Goal: Task Accomplishment & Management: Manage account settings

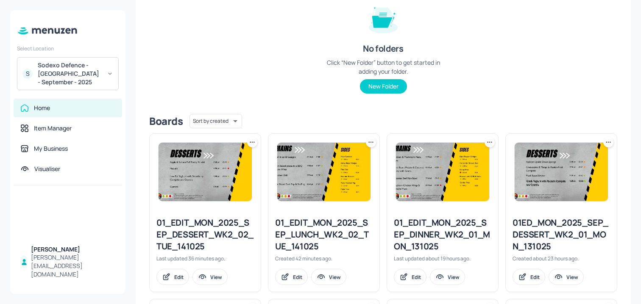
scroll to position [122, 0]
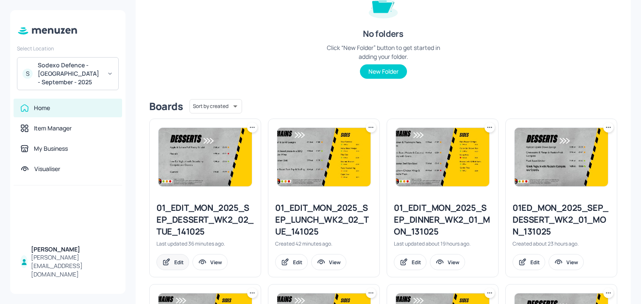
click at [176, 255] on div "Edit" at bounding box center [172, 262] width 33 height 16
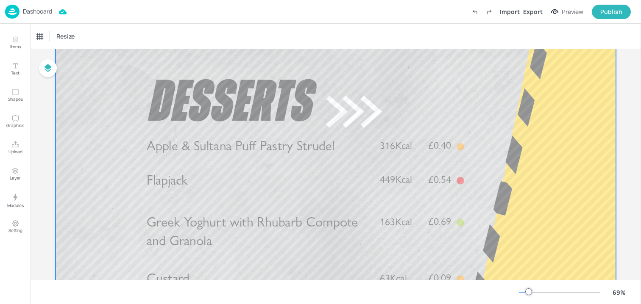
scroll to position [54, 0]
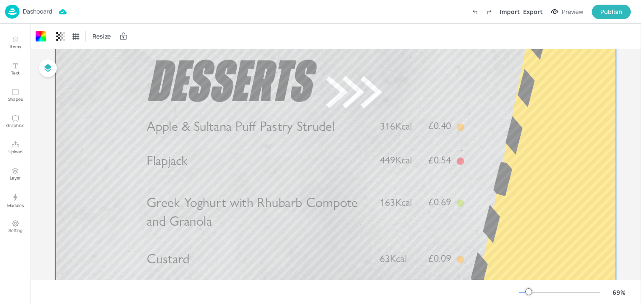
click at [206, 132] on span "Apple & Sultana Puff Pastry Strudel" at bounding box center [241, 126] width 188 height 17
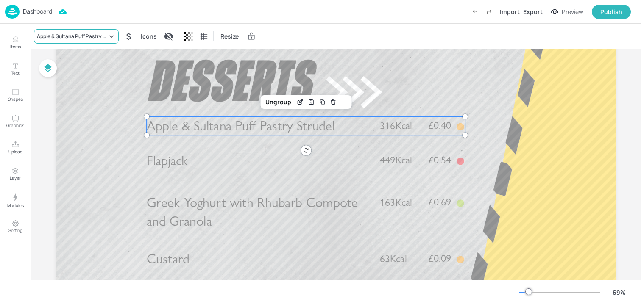
click at [69, 33] on div "Apple & Sultana Puff Pastry Strudel" at bounding box center [72, 37] width 70 height 8
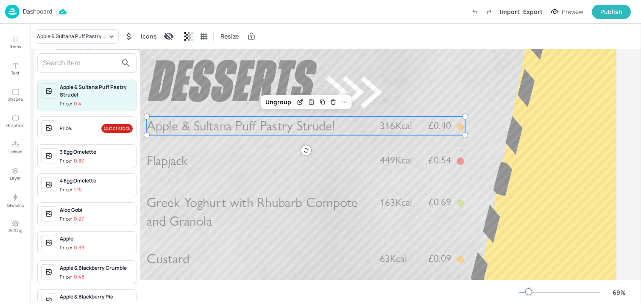
click at [87, 60] on input "text" at bounding box center [80, 63] width 75 height 14
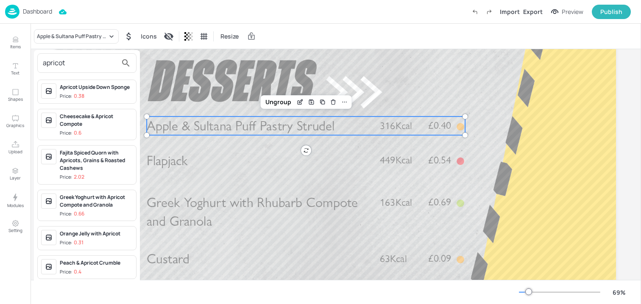
type input "apricot"
click at [94, 86] on div "Apricot Upside Down Sponge" at bounding box center [96, 87] width 73 height 8
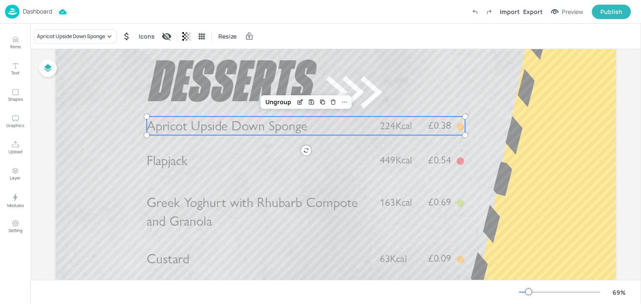
click at [185, 206] on span "Greek Yoghurt with Rhubarb Compote and Granola" at bounding box center [252, 211] width 211 height 35
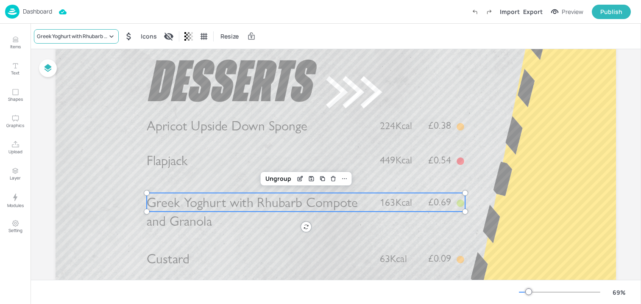
click at [49, 41] on div "Greek Yoghurt with Rhubarb Compote and Granola" at bounding box center [76, 36] width 85 height 14
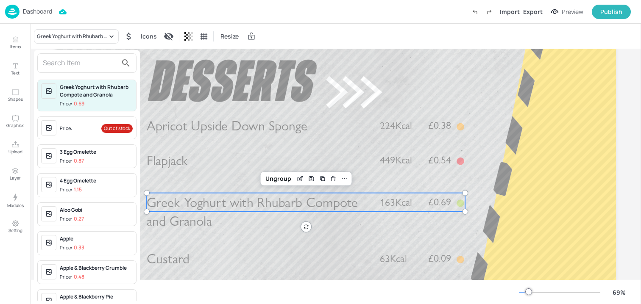
click at [49, 55] on div at bounding box center [86, 62] width 99 height 19
click at [49, 58] on input "text" at bounding box center [80, 63] width 75 height 14
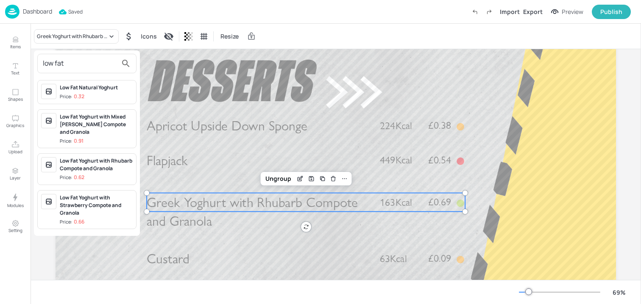
type input "low fat"
click at [81, 161] on div "Low Fat Yoghurt with Rhubarb Compote and Granola" at bounding box center [96, 164] width 73 height 15
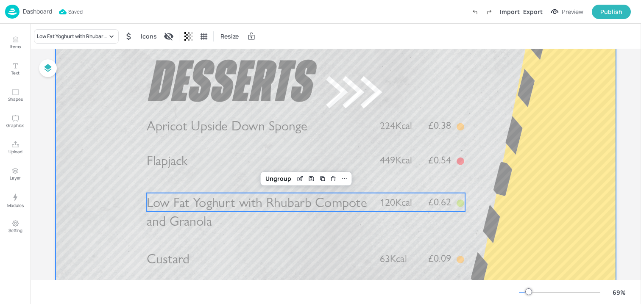
click at [241, 74] on div at bounding box center [336, 179] width 560 height 315
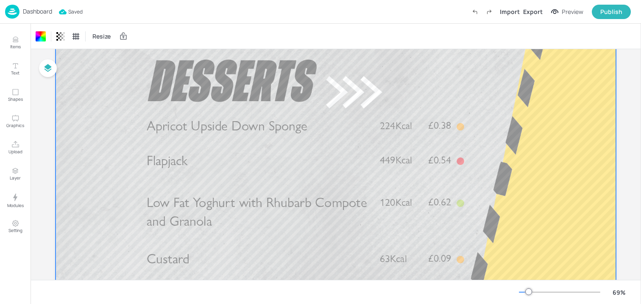
scroll to position [0, 0]
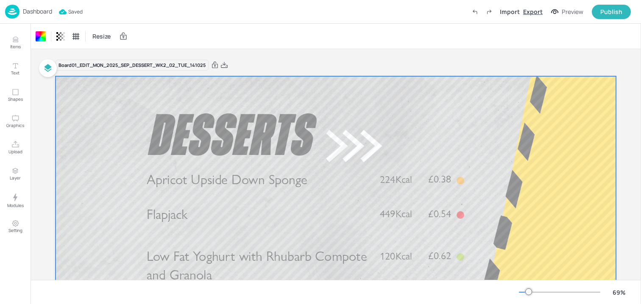
click at [534, 11] on div "Export" at bounding box center [532, 11] width 19 height 9
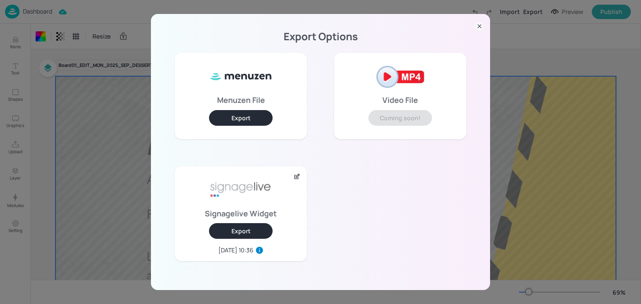
click at [236, 228] on button "Export" at bounding box center [241, 231] width 64 height 16
click at [72, 45] on div "Export Options Menuzen File Export Video File Coming soon! Signagelive Widget E…" at bounding box center [320, 152] width 641 height 304
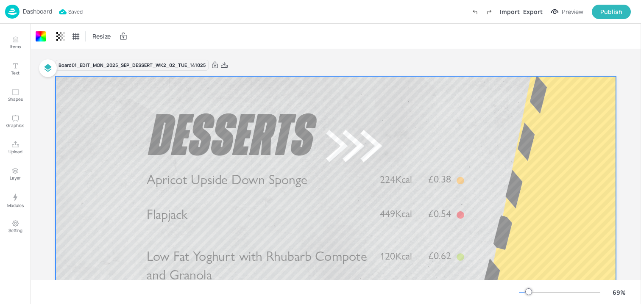
click at [38, 16] on div "Dashboard" at bounding box center [28, 12] width 47 height 14
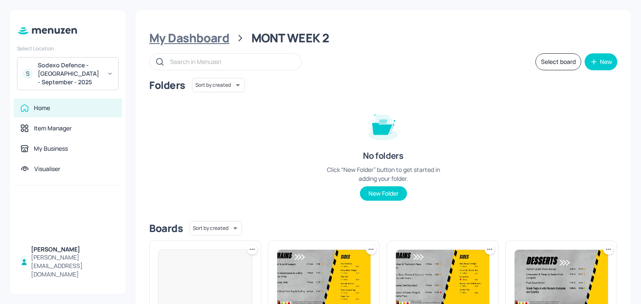
click at [173, 34] on div "My Dashboard" at bounding box center [189, 38] width 80 height 15
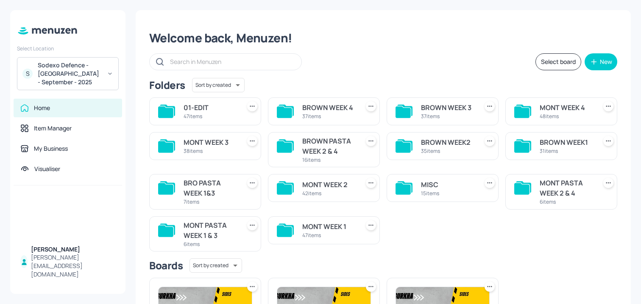
click at [308, 91] on div "BROWN WEEK 4 37 items" at bounding box center [320, 108] width 119 height 35
click at [222, 108] on div "01-EDIT" at bounding box center [209, 108] width 53 height 10
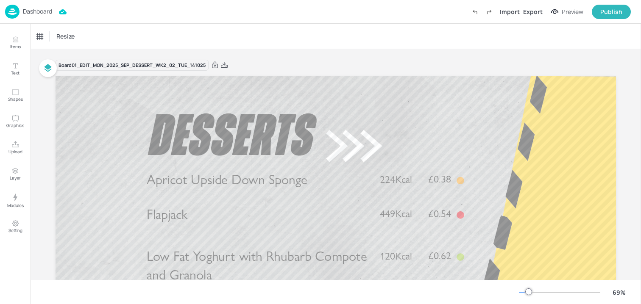
click at [39, 9] on p "Dashboard" at bounding box center [37, 11] width 29 height 6
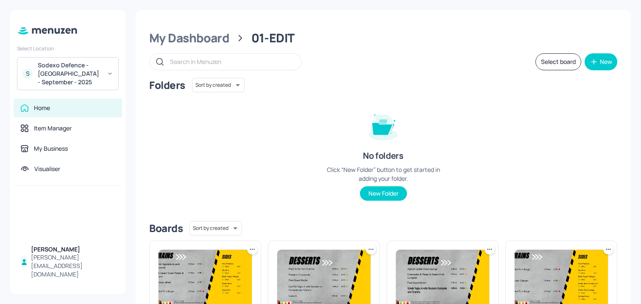
scroll to position [31, 0]
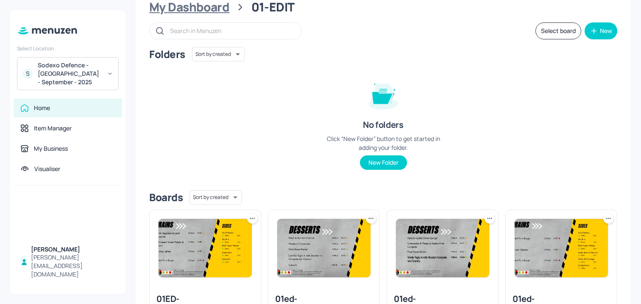
click at [200, 9] on div "My Dashboard" at bounding box center [189, 7] width 80 height 15
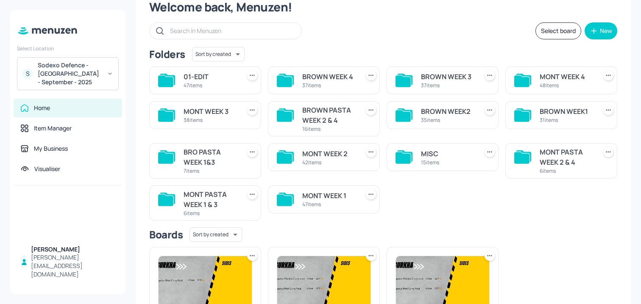
click at [330, 158] on div "MONT WEEK 2" at bounding box center [328, 154] width 53 height 10
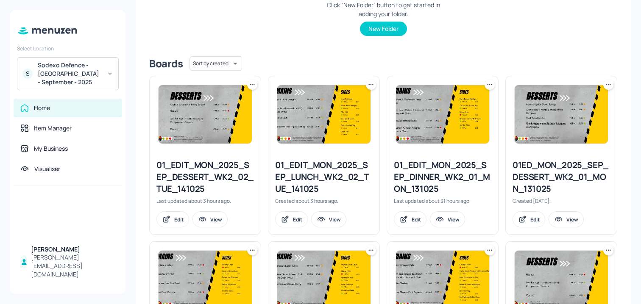
scroll to position [179, 0]
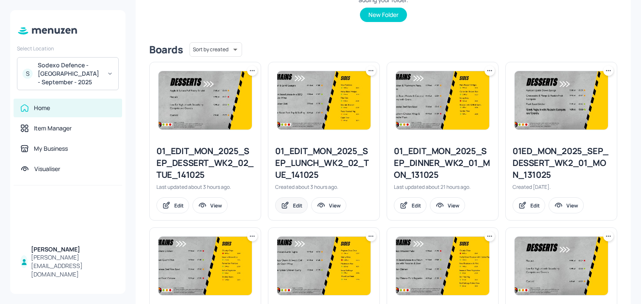
click at [287, 203] on icon at bounding box center [286, 205] width 4 height 4
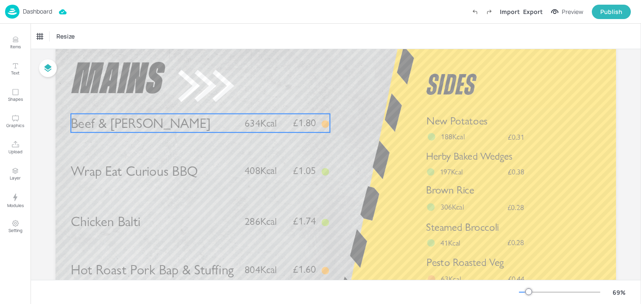
scroll to position [35, 0]
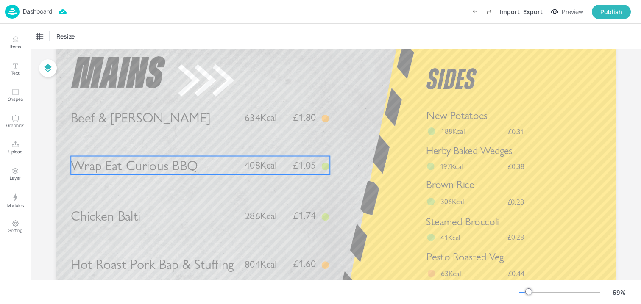
click at [188, 166] on span "Wrap Eat Curious BBQ" at bounding box center [134, 165] width 127 height 17
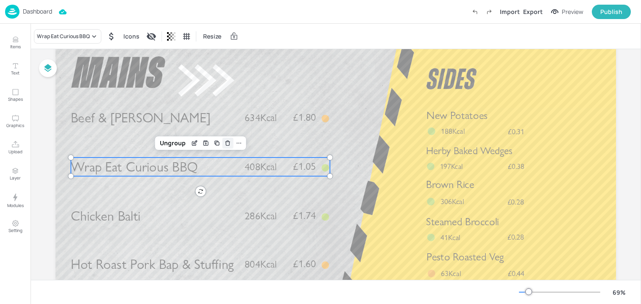
click at [228, 140] on icon "Delete" at bounding box center [228, 143] width 6 height 7
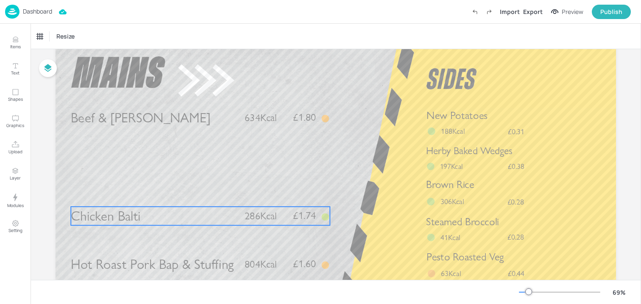
click at [149, 221] on p "Chicken Balti" at bounding box center [154, 216] width 166 height 19
click at [200, 193] on icon at bounding box center [200, 192] width 7 height 7
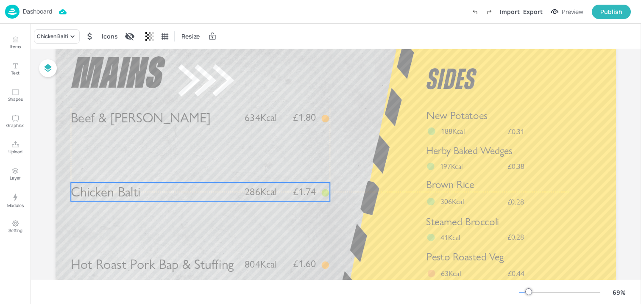
drag, startPoint x: 143, startPoint y: 217, endPoint x: 143, endPoint y: 194, distance: 23.3
click at [143, 194] on p "Chicken Balti" at bounding box center [154, 192] width 166 height 19
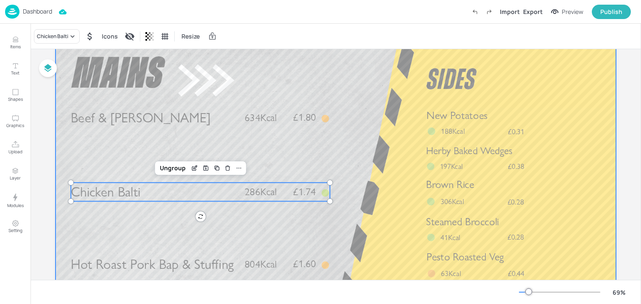
click at [138, 132] on div at bounding box center [336, 199] width 560 height 315
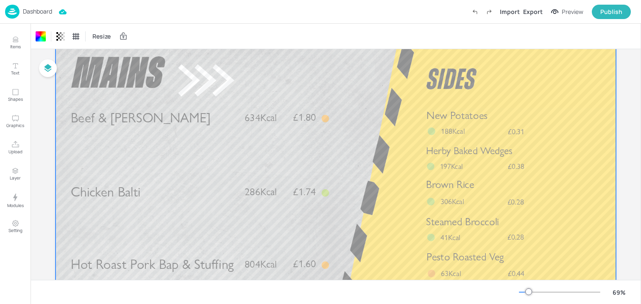
click at [138, 119] on span "Beef & [PERSON_NAME]" at bounding box center [141, 118] width 140 height 17
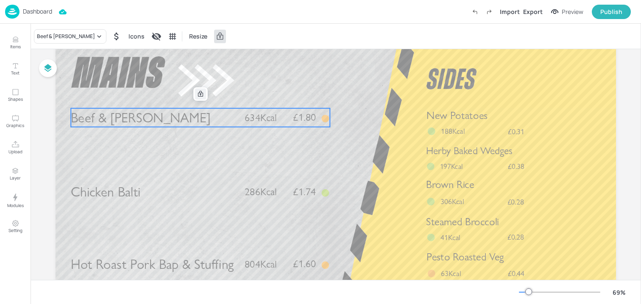
click at [198, 94] on icon at bounding box center [200, 94] width 7 height 7
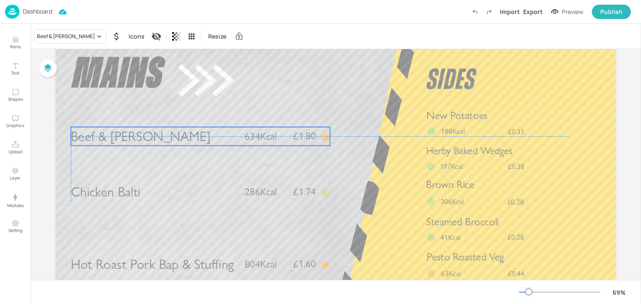
drag, startPoint x: 154, startPoint y: 117, endPoint x: 153, endPoint y: 145, distance: 27.6
click at [153, 145] on span "Beef & [PERSON_NAME]" at bounding box center [141, 136] width 140 height 17
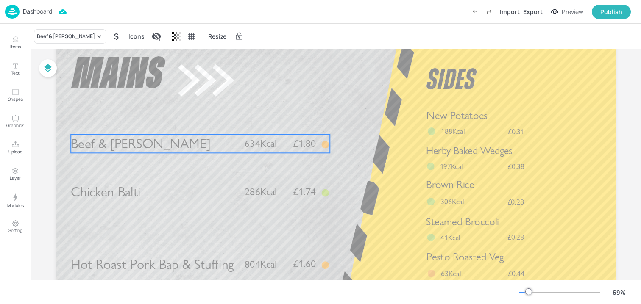
drag, startPoint x: 153, startPoint y: 145, endPoint x: 153, endPoint y: 134, distance: 10.2
click at [153, 136] on span "Beef & [PERSON_NAME]" at bounding box center [141, 144] width 140 height 17
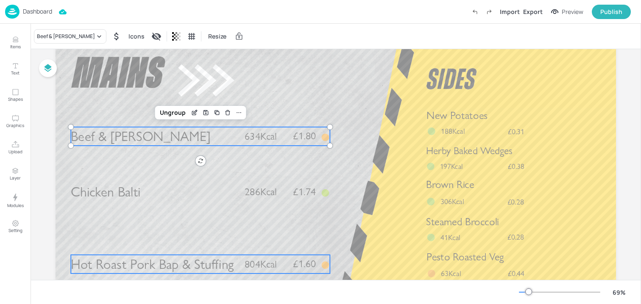
click at [133, 267] on span "Hot Roast Pork Bap & Stuffing" at bounding box center [152, 264] width 163 height 17
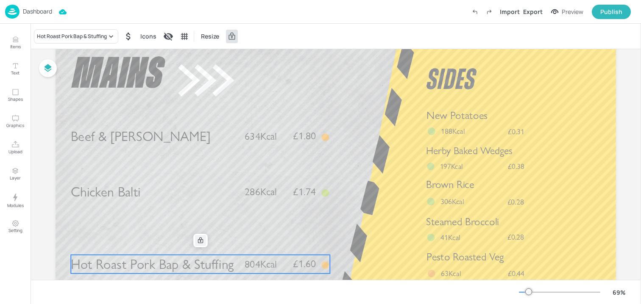
click at [199, 242] on icon at bounding box center [200, 240] width 7 height 7
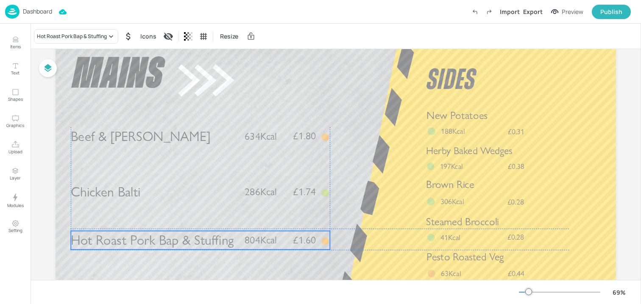
drag, startPoint x: 147, startPoint y: 264, endPoint x: 147, endPoint y: 245, distance: 19.5
click at [147, 245] on span "Hot Roast Pork Bap & Stuffing" at bounding box center [152, 240] width 163 height 17
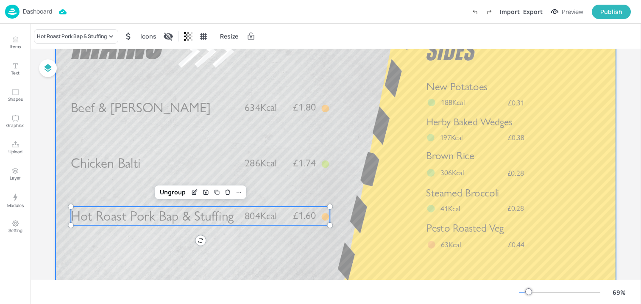
scroll to position [53, 0]
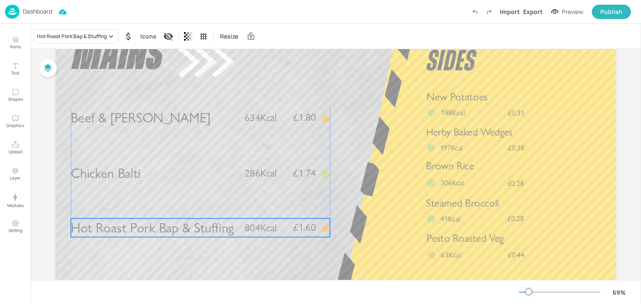
click at [139, 236] on span "Hot Roast Pork Bap & Stuffing" at bounding box center [152, 228] width 163 height 17
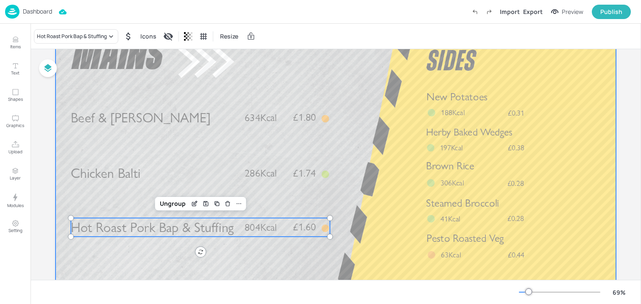
click at [227, 72] on div at bounding box center [336, 180] width 560 height 315
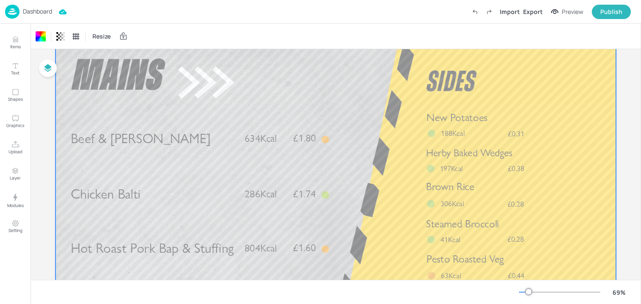
scroll to position [0, 0]
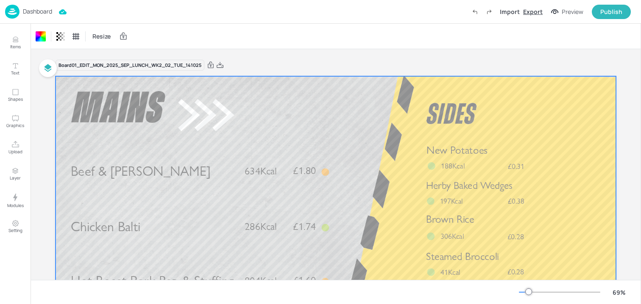
click at [526, 13] on div "Export" at bounding box center [532, 11] width 19 height 9
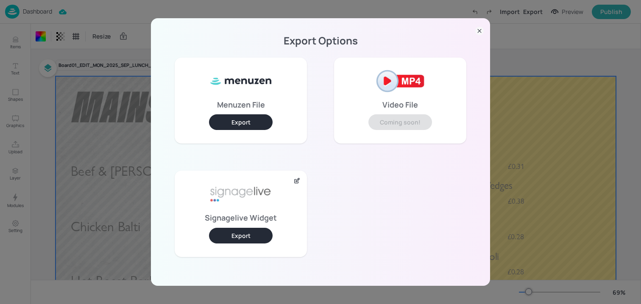
drag, startPoint x: 245, startPoint y: 231, endPoint x: 219, endPoint y: 131, distance: 103.5
click at [245, 231] on button "Export" at bounding box center [241, 236] width 64 height 16
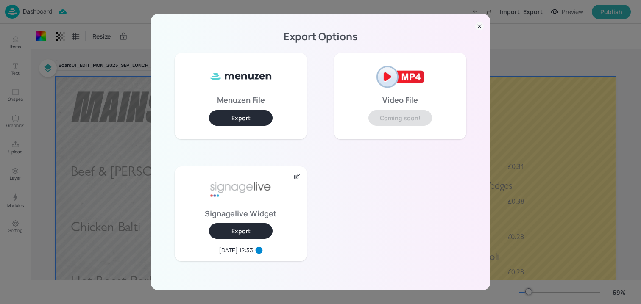
click at [475, 28] on icon at bounding box center [479, 26] width 8 height 8
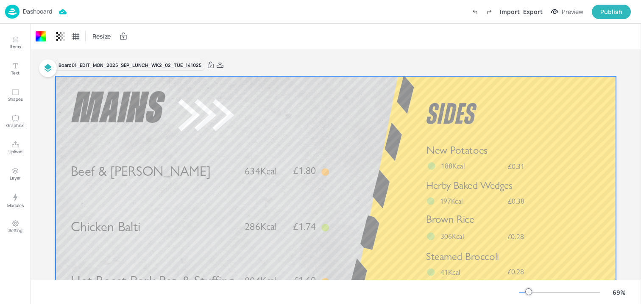
click at [40, 10] on p "Dashboard" at bounding box center [37, 11] width 29 height 6
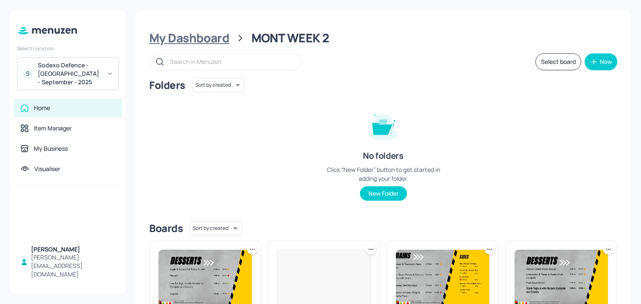
click at [210, 33] on div "My Dashboard" at bounding box center [189, 38] width 80 height 15
